Goal: Task Accomplishment & Management: Use online tool/utility

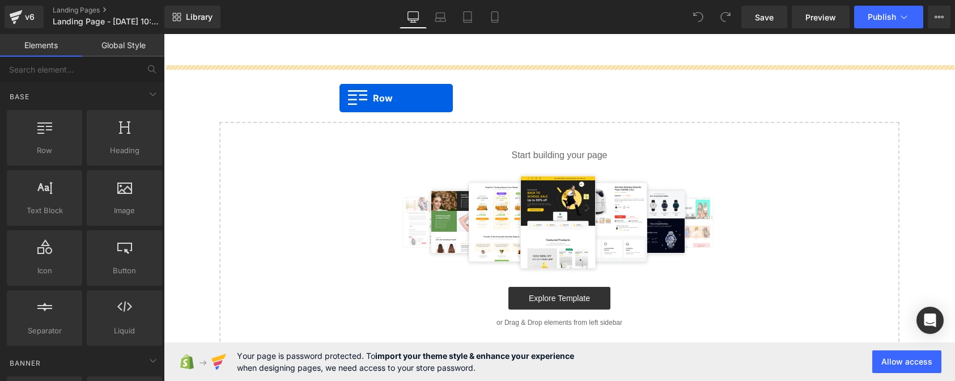
drag, startPoint x: 220, startPoint y: 182, endPoint x: 339, endPoint y: 98, distance: 145.6
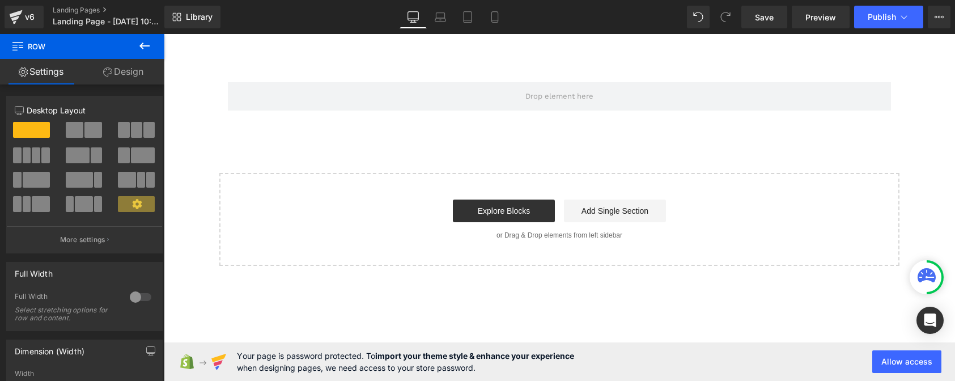
click at [151, 45] on button at bounding box center [145, 46] width 40 height 25
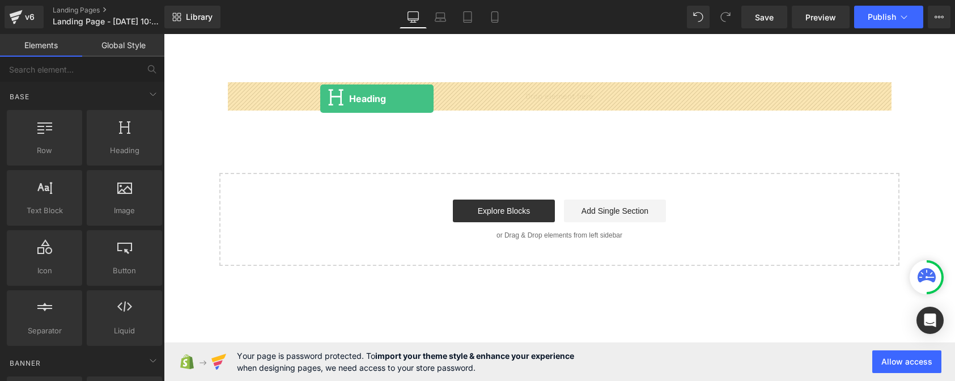
drag, startPoint x: 293, startPoint y: 169, endPoint x: 320, endPoint y: 99, distance: 75.4
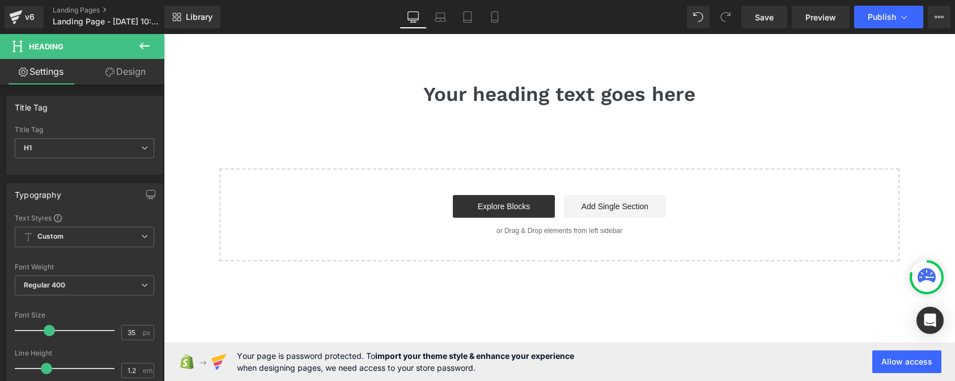
click at [147, 51] on icon at bounding box center [145, 46] width 14 height 14
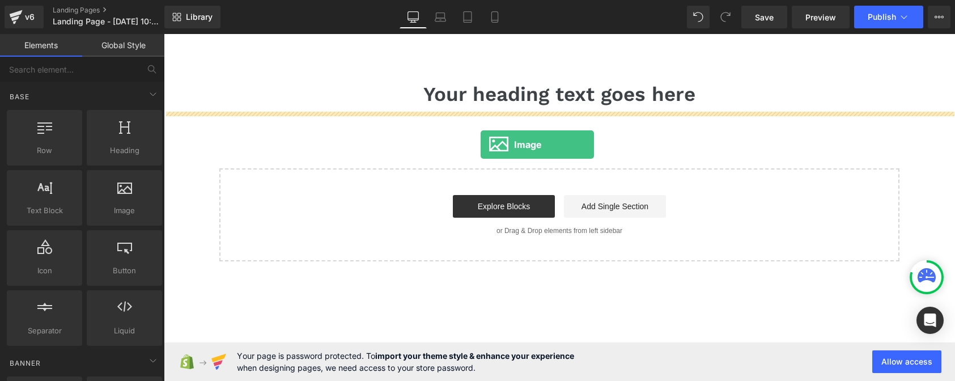
drag, startPoint x: 287, startPoint y: 241, endPoint x: 481, endPoint y: 145, distance: 216.4
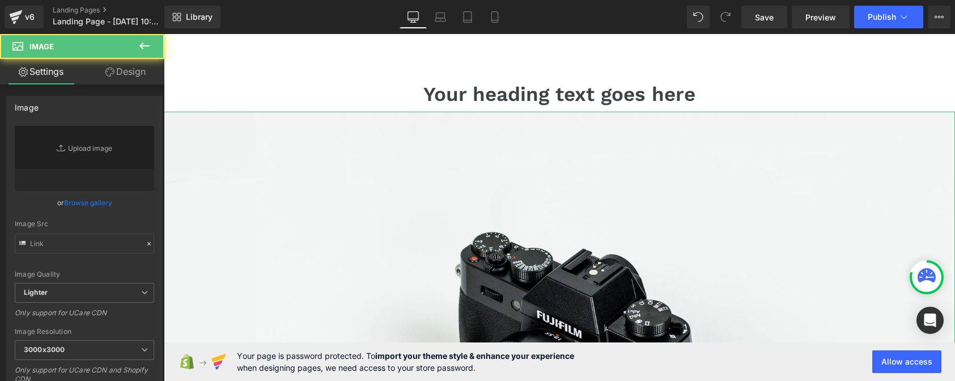
type input "//d1um8515vdn9kb.cloudfront.net/images/parallax.jpg"
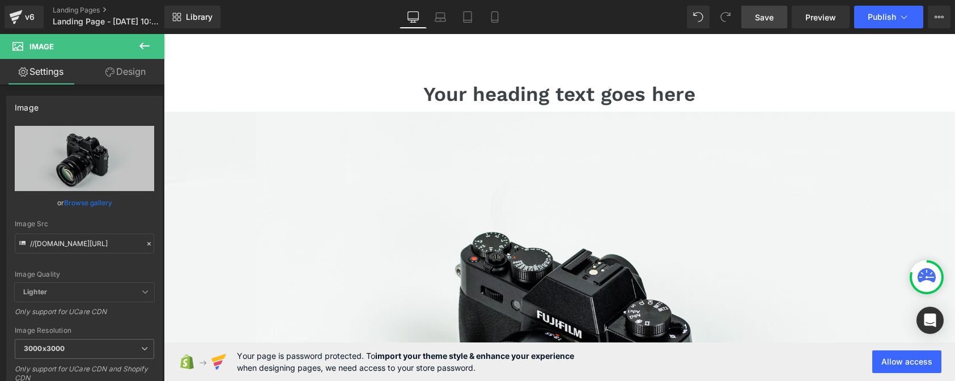
click at [772, 24] on link "Save" at bounding box center [764, 17] width 46 height 23
click at [939, 17] on icon at bounding box center [939, 16] width 9 height 9
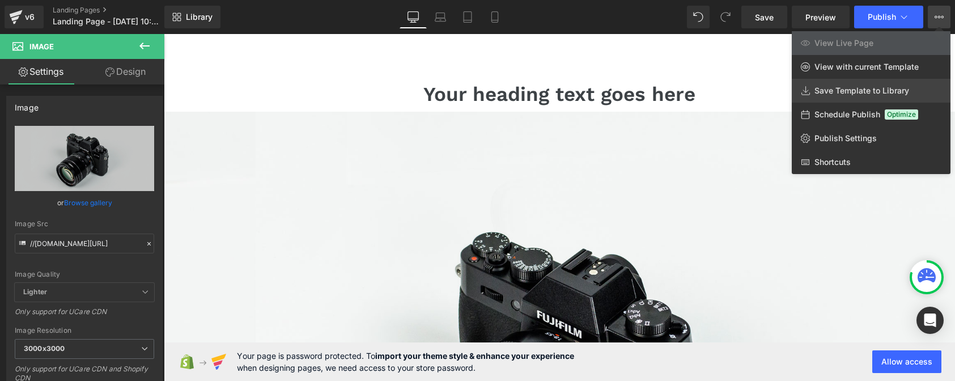
click at [906, 94] on span "Save Template to Library" at bounding box center [861, 91] width 95 height 10
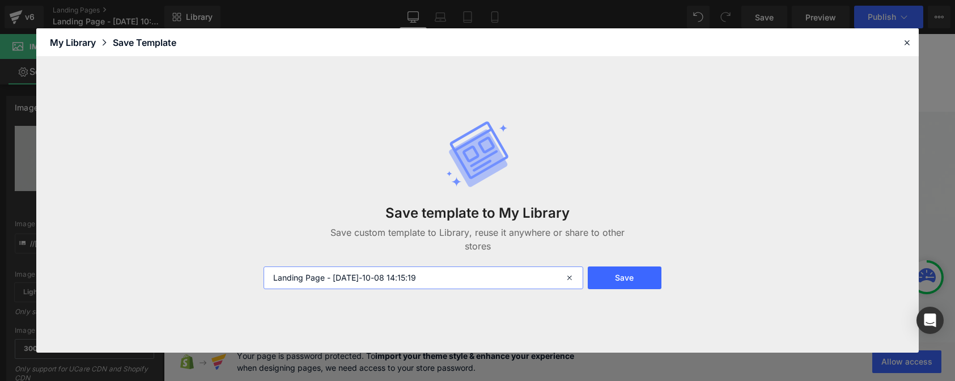
drag, startPoint x: 485, startPoint y: 279, endPoint x: 317, endPoint y: 275, distance: 167.8
click at [317, 275] on input "Landing Page - Oct 8, 10:07:29 2025-10-08 14:15:19" at bounding box center [424, 277] width 320 height 23
click at [325, 275] on input "Landing Page - Oct 8, 10:07:29 2025-10-08 14:15:19" at bounding box center [424, 277] width 320 height 23
click at [525, 278] on input "Landing Page Save Test - Oct 8, 10:07:29 2025-10-08 14:15:19" at bounding box center [424, 277] width 320 height 23
type input "Landing Page Save Test"
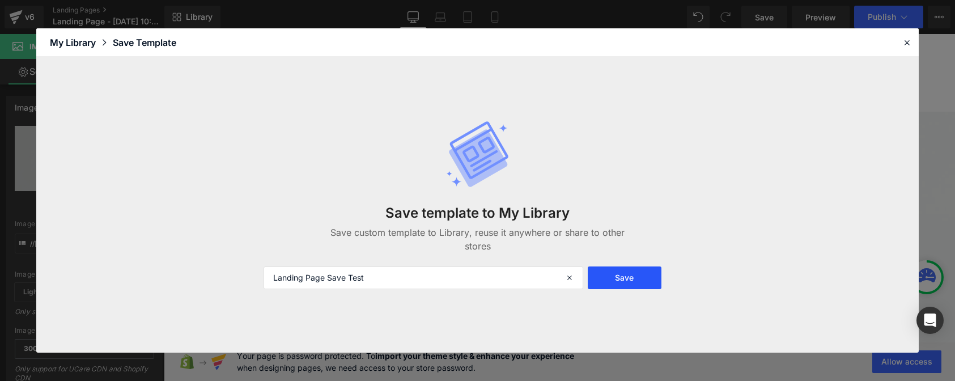
click at [618, 283] on button "Save" at bounding box center [625, 277] width 74 height 23
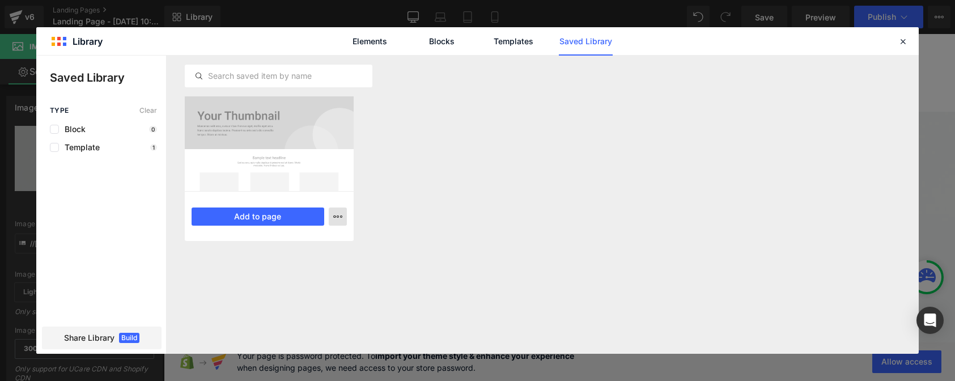
click at [336, 213] on icon "button" at bounding box center [337, 216] width 9 height 9
click at [336, 213] on div at bounding box center [477, 205] width 882 height 298
click at [482, 186] on div "Landing Page Save Test Saved just now Add to page" at bounding box center [543, 175] width 716 height 158
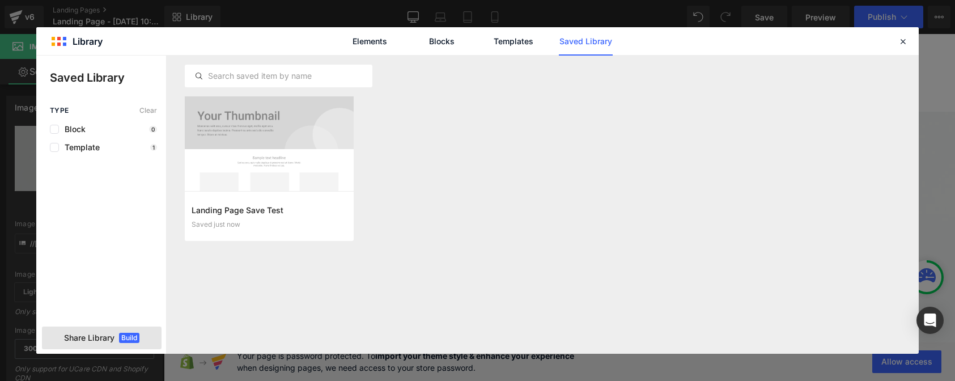
click at [121, 336] on span "Build" at bounding box center [129, 338] width 20 height 10
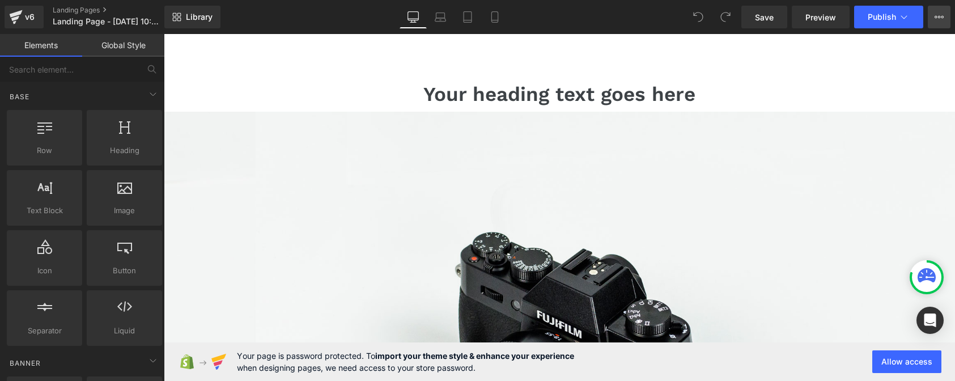
click at [937, 19] on icon at bounding box center [939, 16] width 9 height 9
